Goal: Check status: Check status

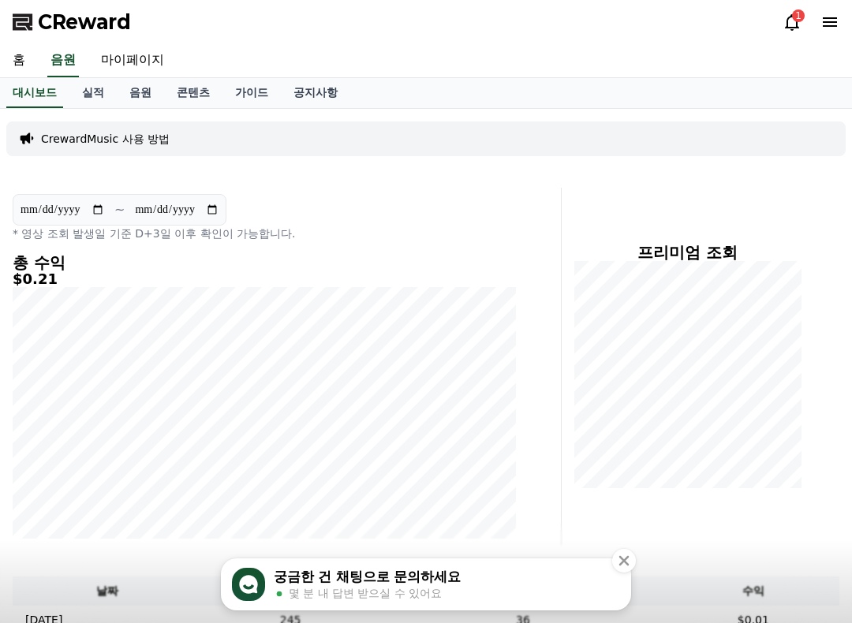
click at [796, 26] on icon at bounding box center [792, 22] width 14 height 17
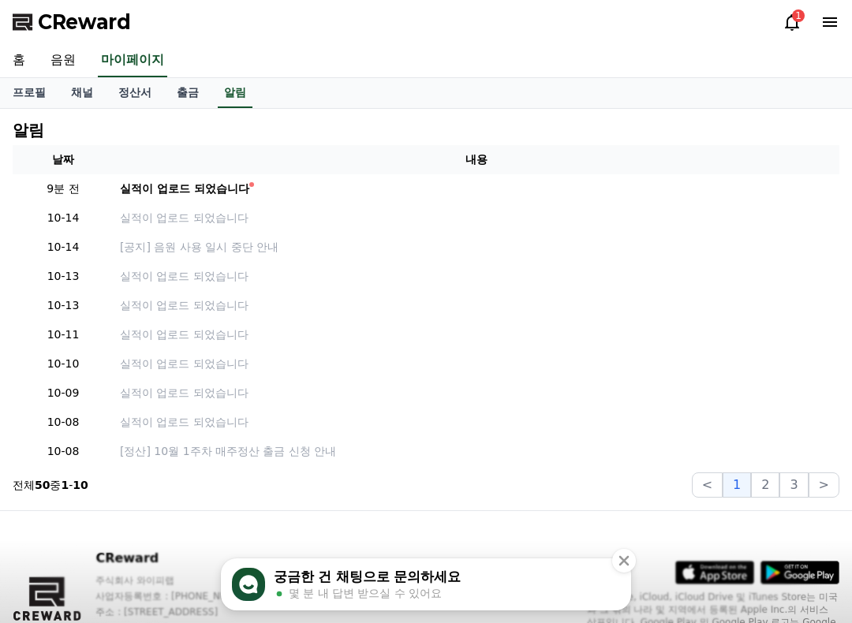
click at [791, 13] on icon at bounding box center [792, 22] width 19 height 19
click at [193, 193] on div "실적이 업로드 되었습니다" at bounding box center [184, 189] width 129 height 17
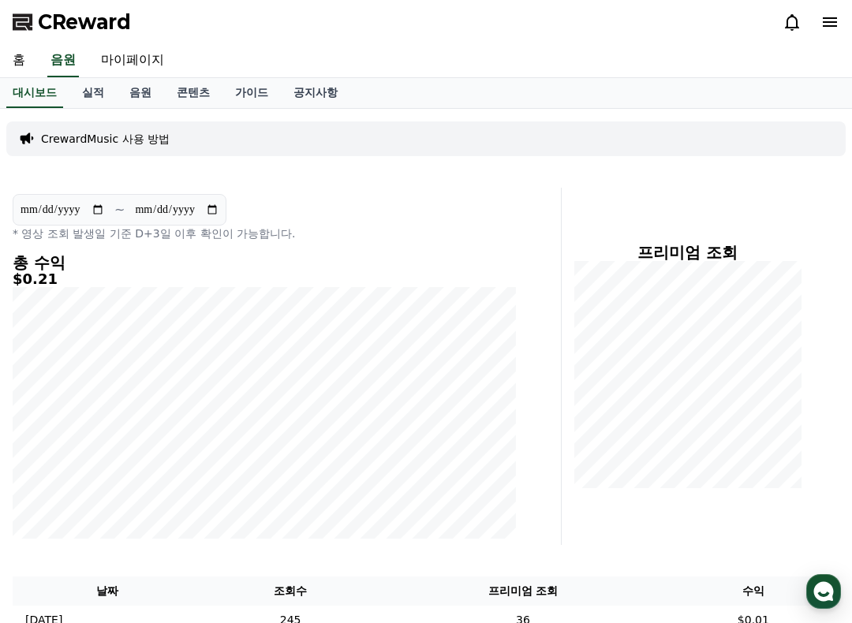
click at [99, 88] on link "실적" at bounding box center [92, 93] width 47 height 30
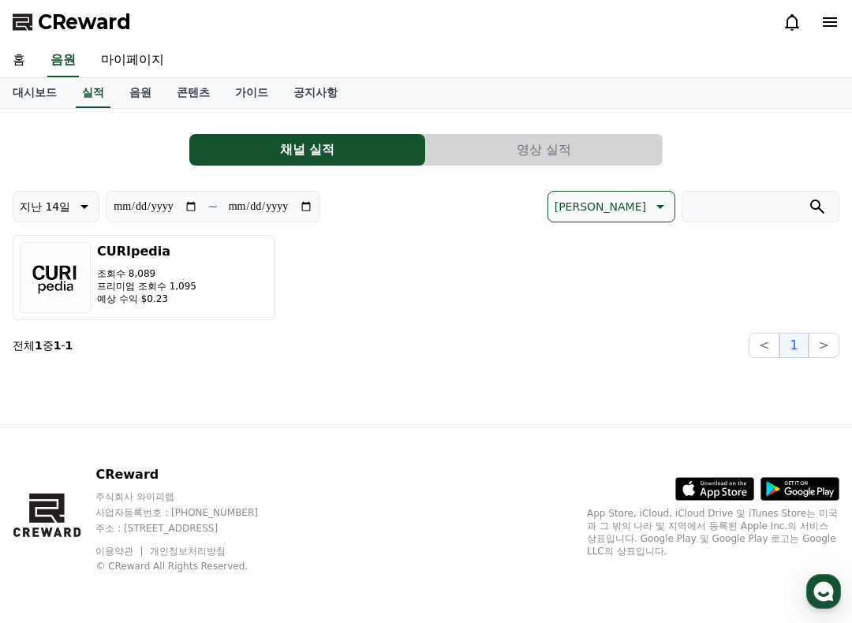
click at [68, 220] on button "지난 14일" at bounding box center [56, 207] width 87 height 32
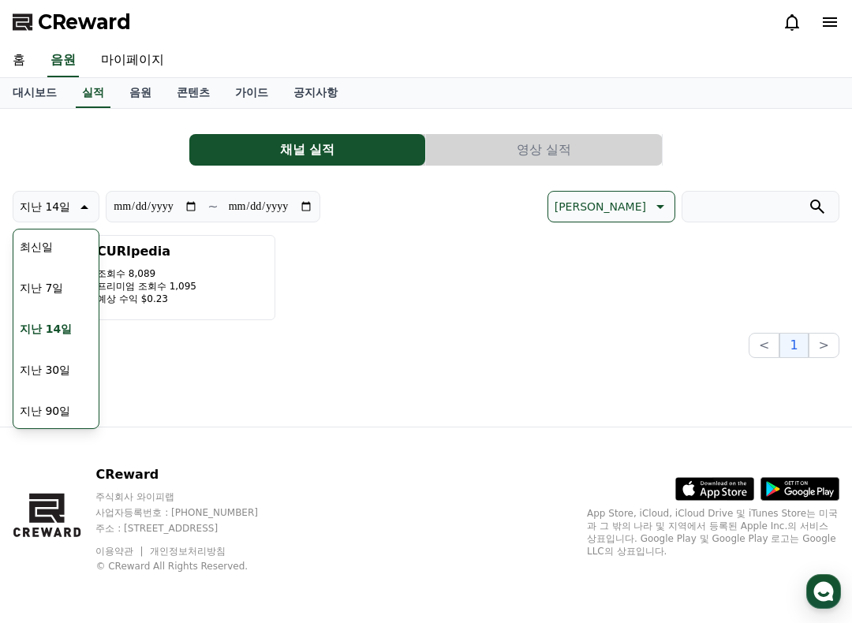
click at [83, 404] on div "최신일 지난 7일 지난 14일 지난 30일 지난 90일" at bounding box center [55, 329] width 85 height 199
click at [67, 417] on button "지난 90일" at bounding box center [44, 411] width 63 height 35
type input "**********"
